Goal: Use online tool/utility: Utilize a website feature to perform a specific function

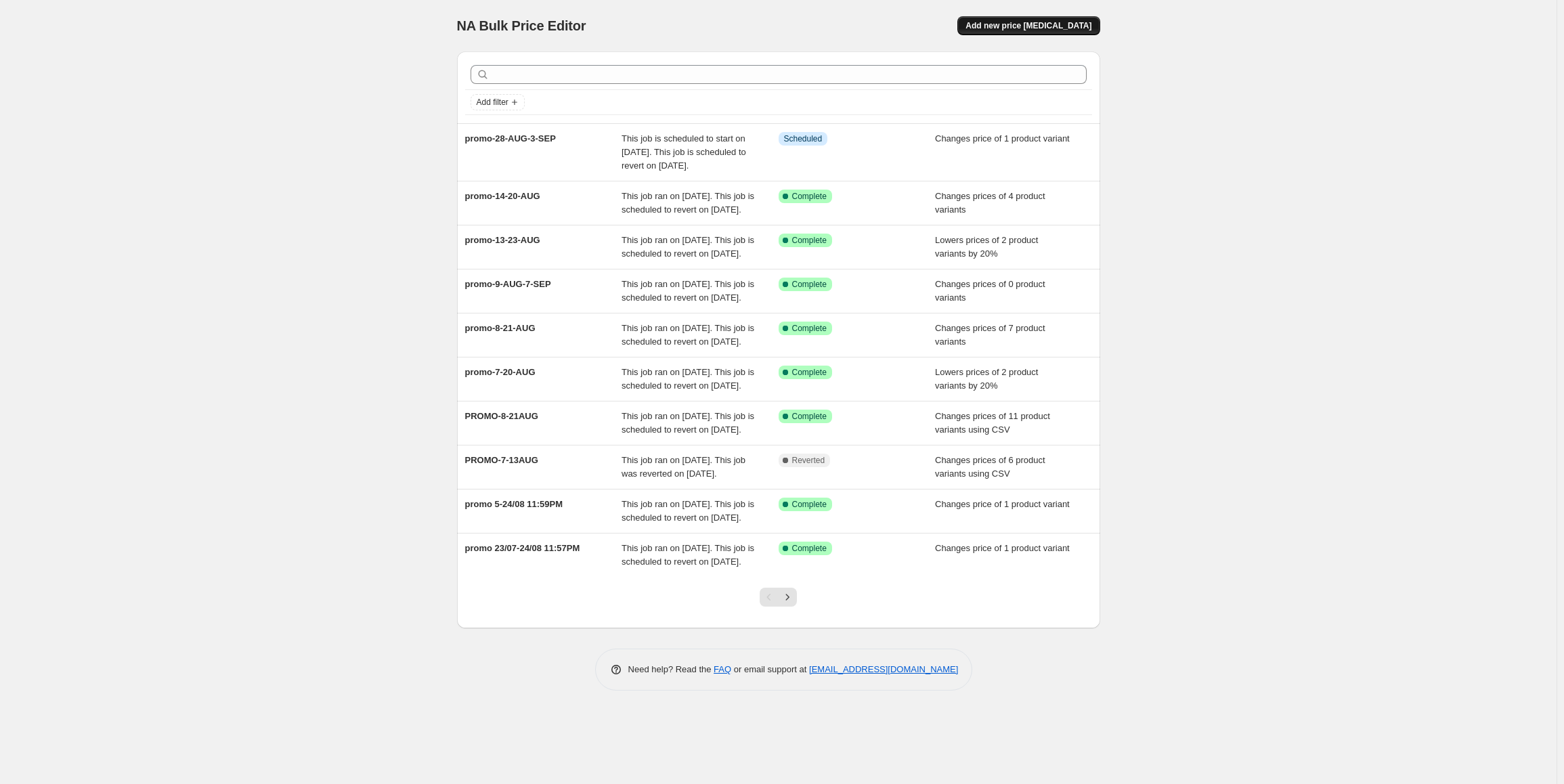
click at [1067, 22] on span "Add new price [MEDICAL_DATA]" at bounding box center [1029, 26] width 126 height 11
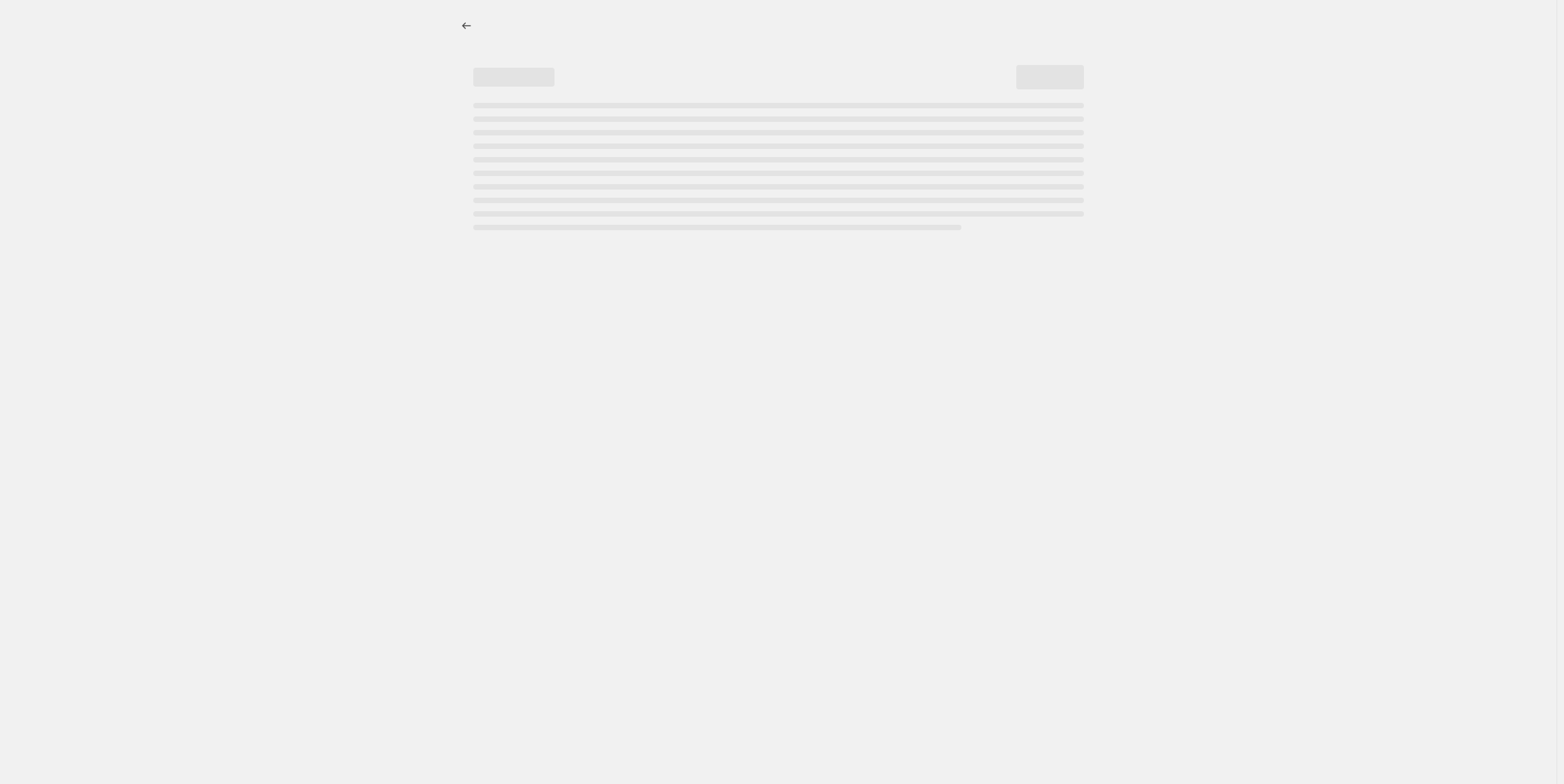
select select "percentage"
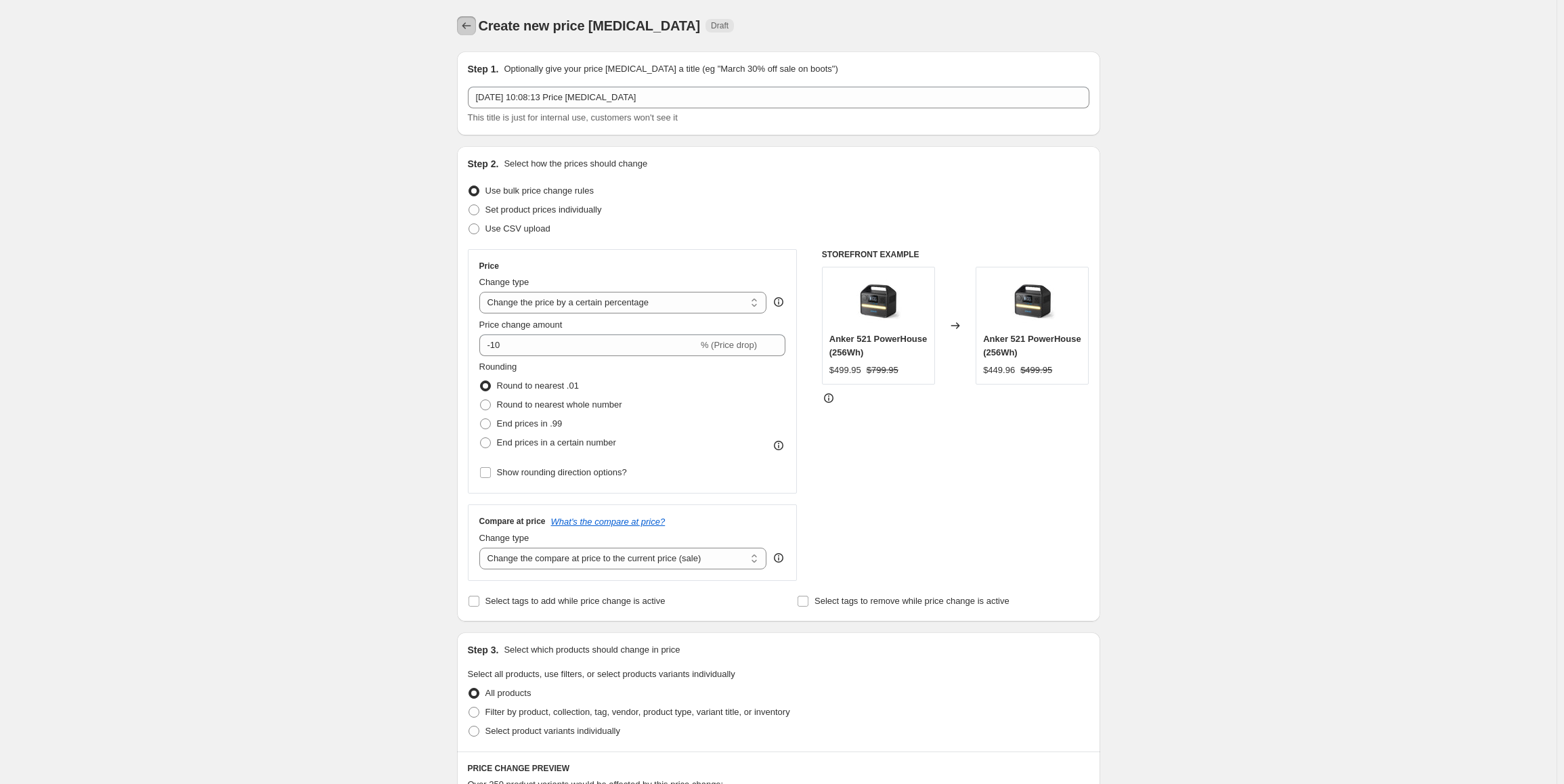
click at [476, 28] on button "Price change jobs" at bounding box center [467, 26] width 19 height 19
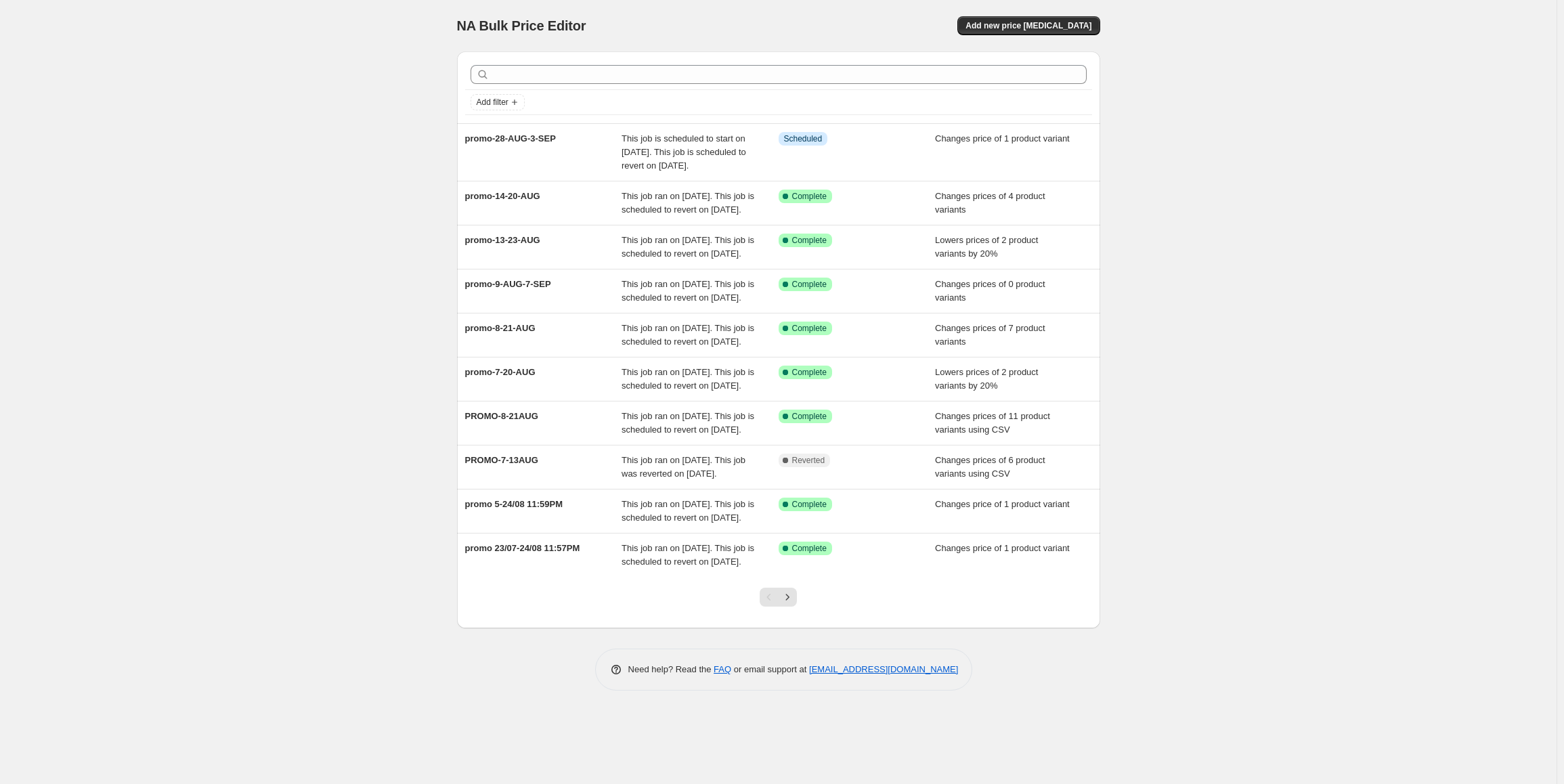
click at [1330, 402] on div "NA Bulk Price Editor. This page is ready NA Bulk Price Editor Add new price [ME…" at bounding box center [778, 392] width 1557 height 784
